Goal: Transaction & Acquisition: Purchase product/service

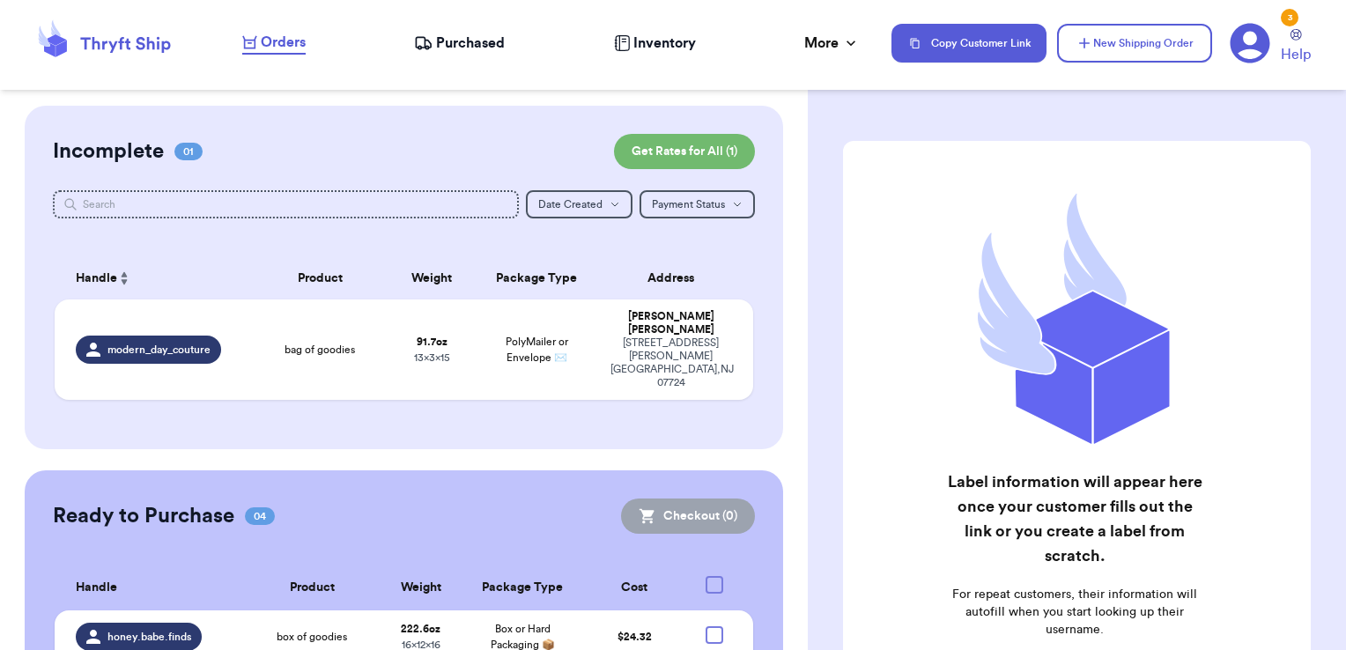
scroll to position [233, 0]
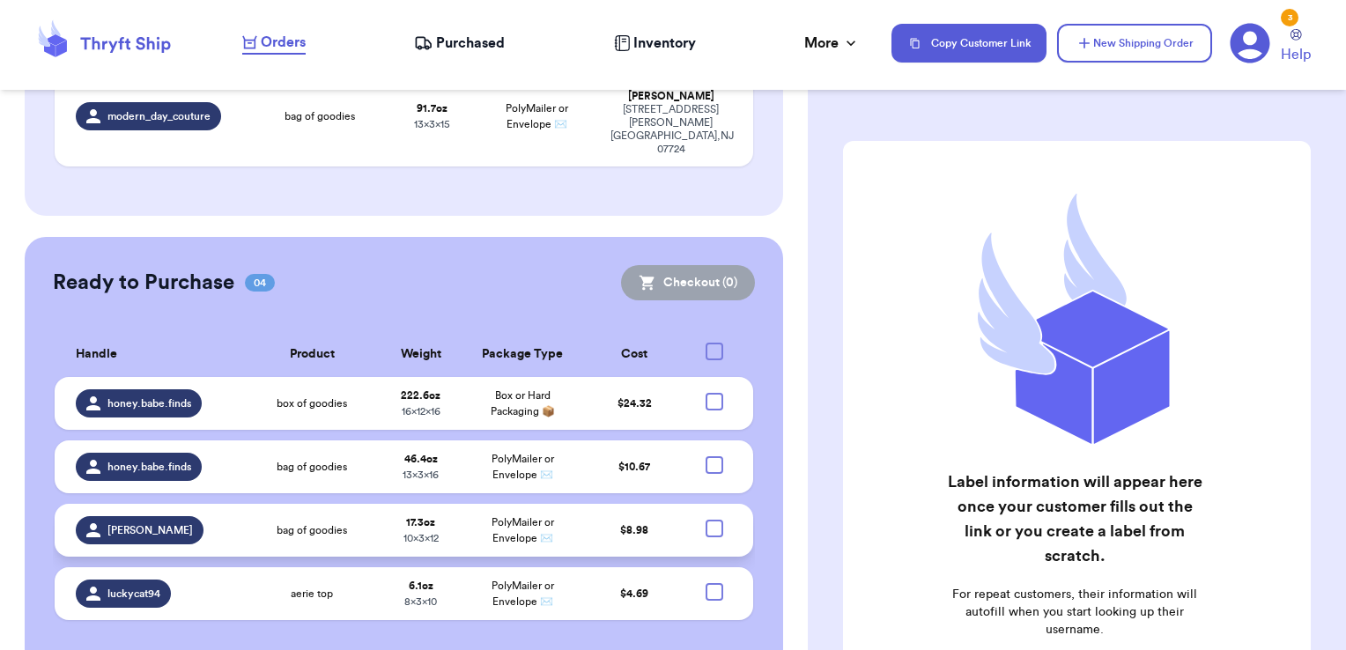
click at [274, 506] on td "bag of goodies" at bounding box center [312, 530] width 136 height 53
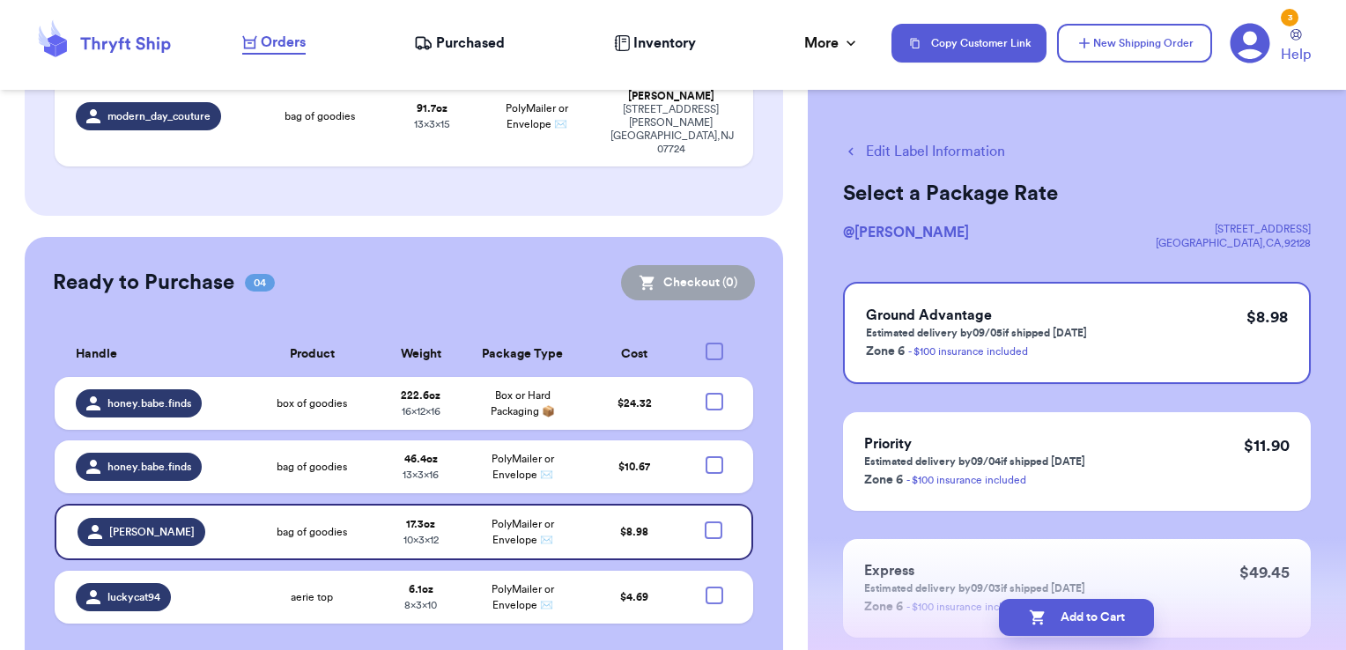
click at [853, 152] on icon "button" at bounding box center [851, 152] width 16 height 16
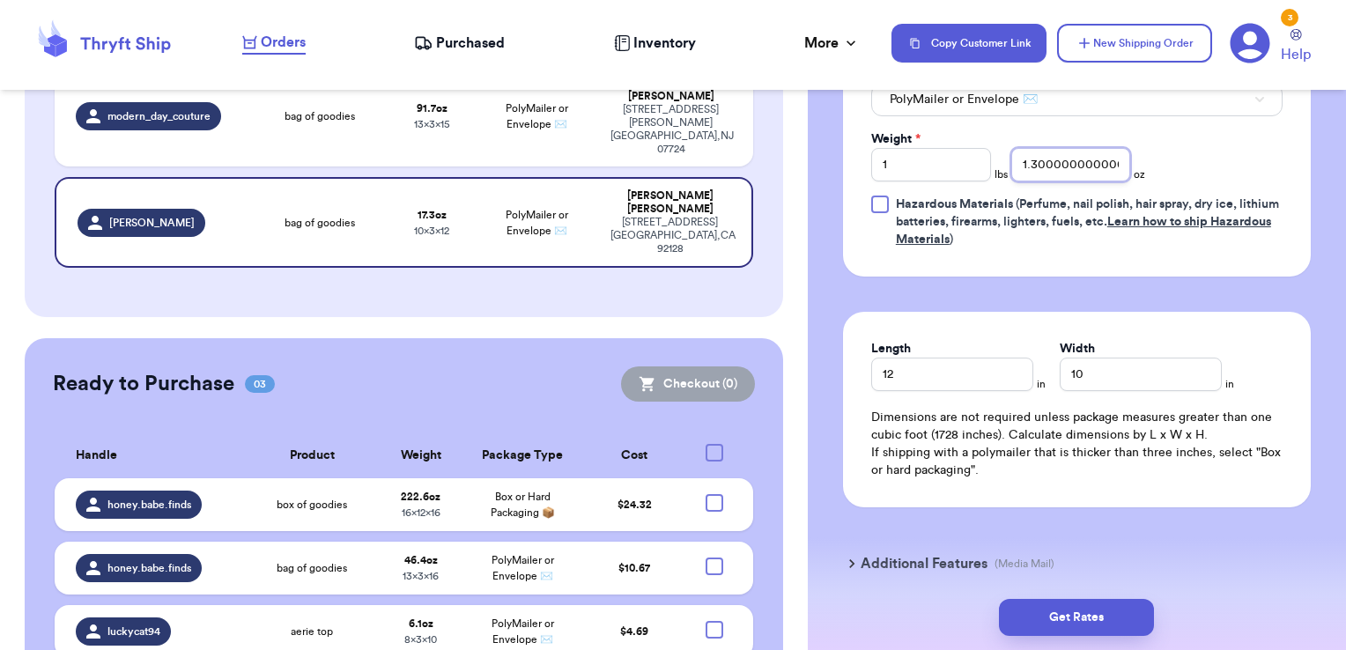
scroll to position [0, 33]
drag, startPoint x: 1018, startPoint y: 164, endPoint x: 1274, endPoint y: 156, distance: 255.6
click at [1274, 156] on div "Print item name on label Print username on label Package Type * PolyMailer or E…" at bounding box center [1077, 139] width 468 height 275
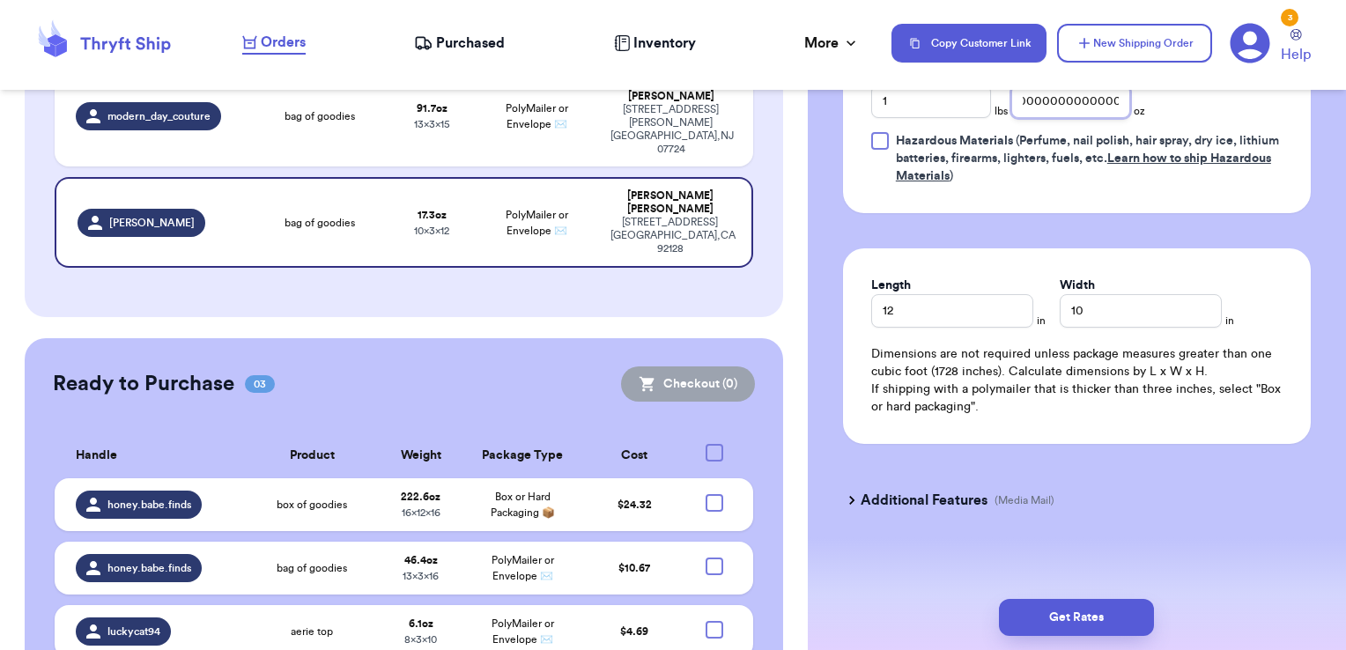
scroll to position [951, 0]
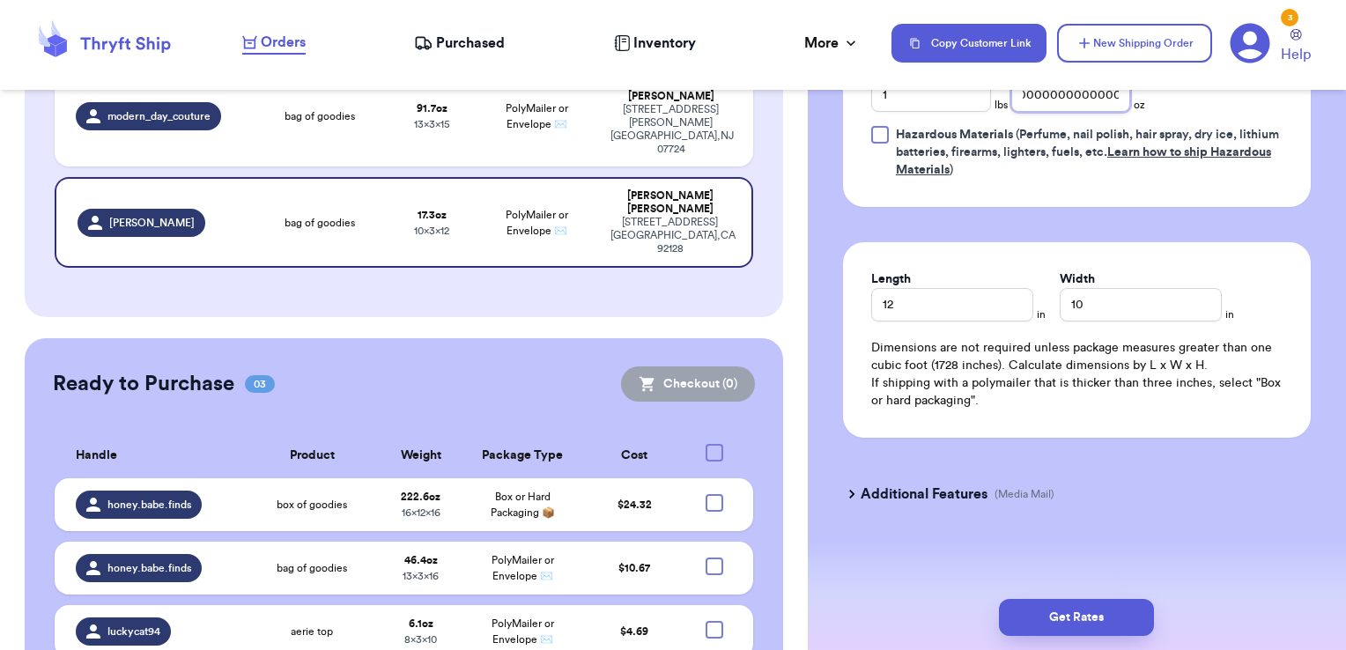
type input "1.300000000000000"
drag, startPoint x: 1041, startPoint y: 301, endPoint x: 999, endPoint y: 319, distance: 45.8
click at [998, 319] on div "Length 12 in Width 10 in" at bounding box center [1076, 295] width 411 height 51
drag, startPoint x: 1092, startPoint y: 299, endPoint x: 1040, endPoint y: 311, distance: 54.3
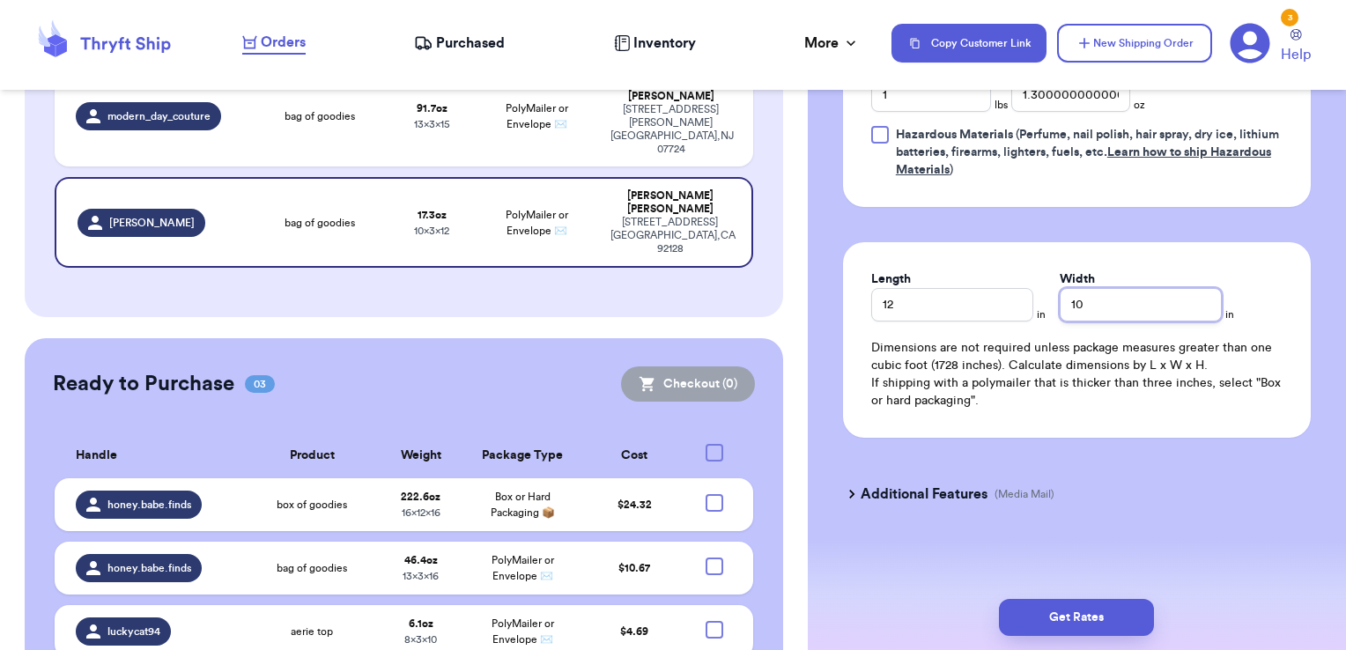
click at [1040, 311] on div "Length 12 in Width 10 in" at bounding box center [1076, 295] width 411 height 51
drag, startPoint x: 1102, startPoint y: 292, endPoint x: 1012, endPoint y: 307, distance: 91.0
click at [1015, 307] on div "Length 12 in Width 10 in" at bounding box center [1076, 295] width 411 height 51
type input "12"
click at [1070, 621] on button "Get Rates" at bounding box center [1076, 617] width 155 height 37
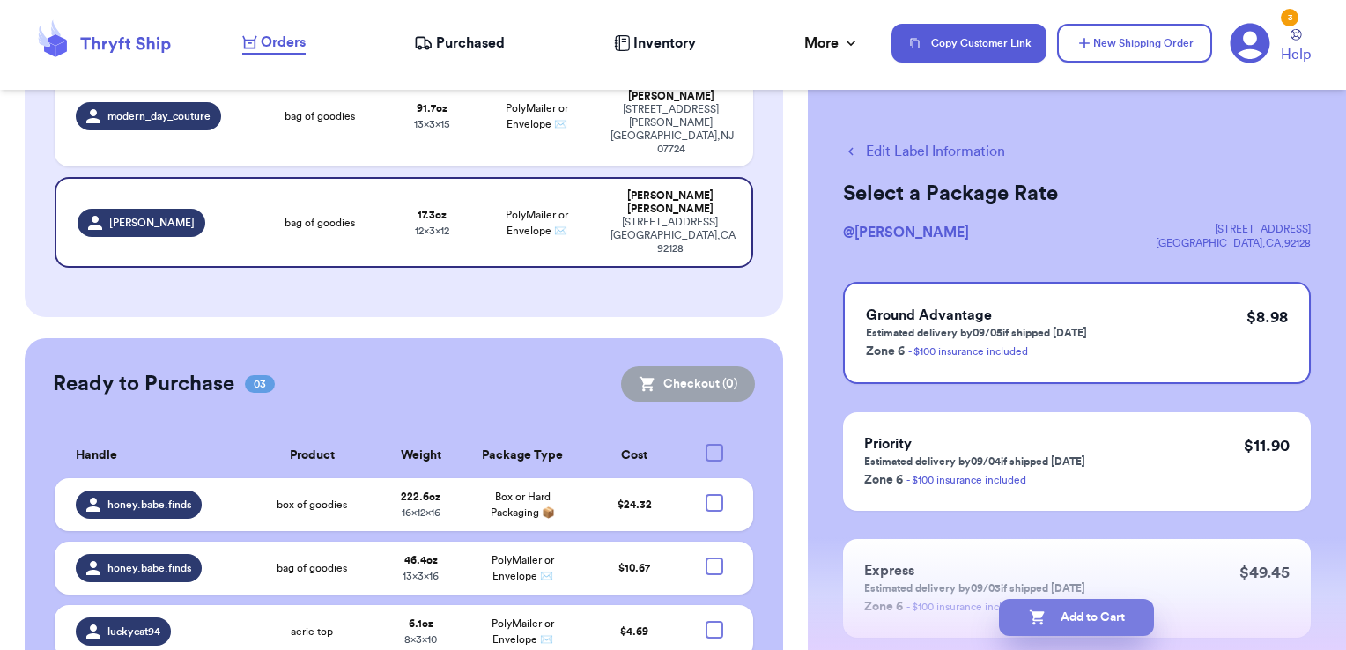
click at [1054, 613] on button "Add to Cart" at bounding box center [1076, 617] width 155 height 37
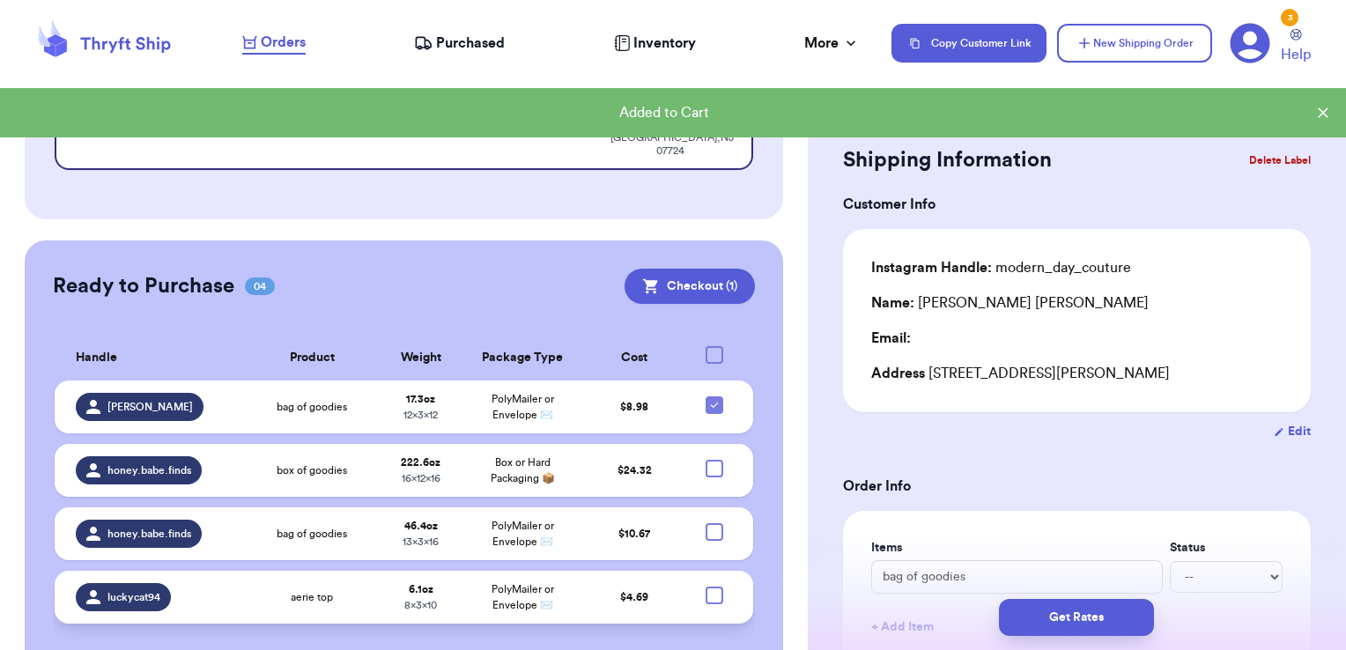
click at [706, 587] on div at bounding box center [715, 596] width 18 height 18
click at [714, 586] on input "checkbox" at bounding box center [714, 586] width 1 height 1
checkbox input "true"
